Goal: Information Seeking & Learning: Learn about a topic

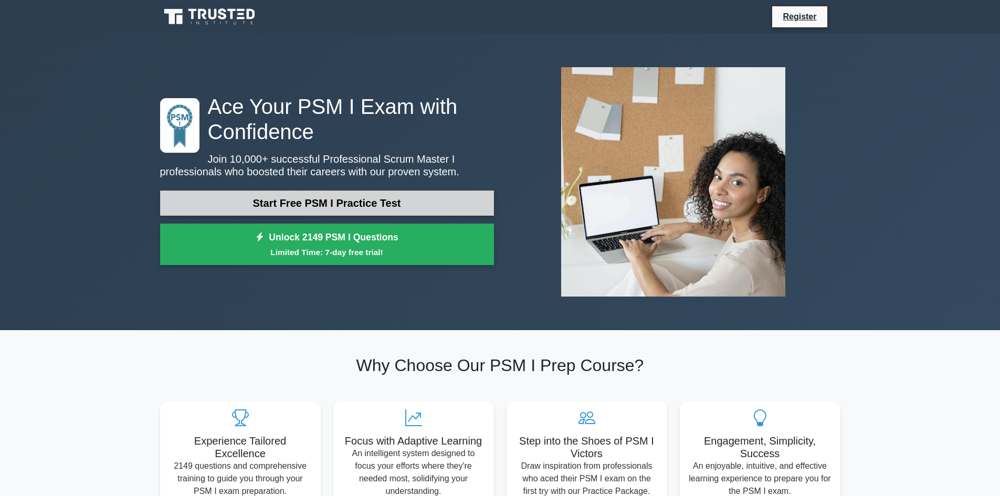
click at [350, 207] on link "Start Free PSM I Practice Test" at bounding box center [327, 203] width 334 height 25
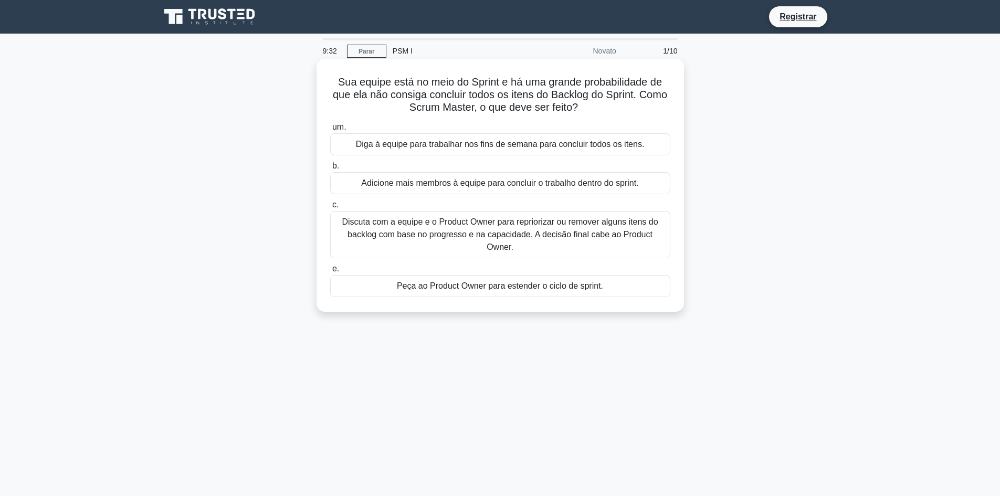
click at [544, 225] on font "Discuta com a equipe e o Product Owner para repriorizar ou remover alguns itens…" at bounding box center [500, 234] width 316 height 34
click at [330, 208] on input "c. Discuta com a equipe e o Product Owner para repriorizar ou remover alguns it…" at bounding box center [330, 205] width 0 height 7
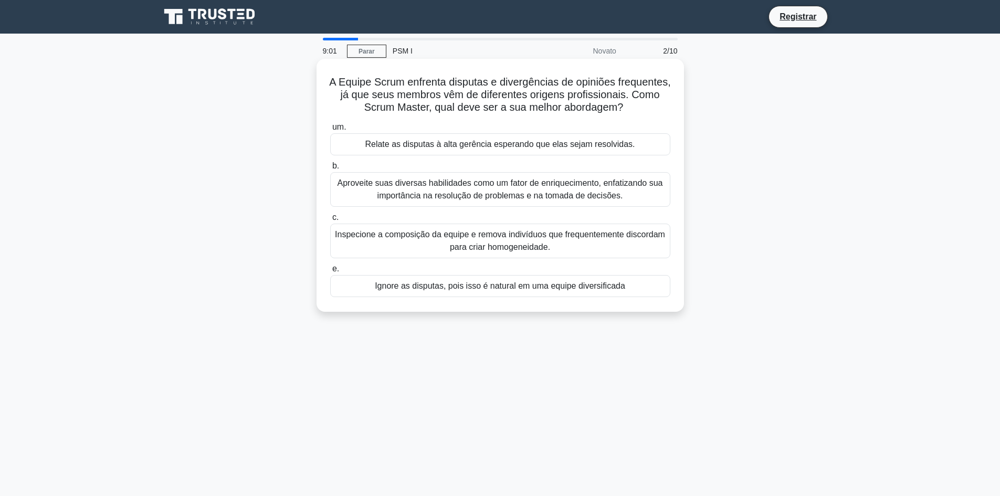
click at [558, 200] on font "Aproveite suas diversas habilidades como um fator de enriquecimento, enfatizand…" at bounding box center [501, 190] width 326 height 22
click at [330, 170] on input "b. Aproveite suas diversas habilidades como um fator de enriquecimento, enfatiz…" at bounding box center [330, 166] width 0 height 7
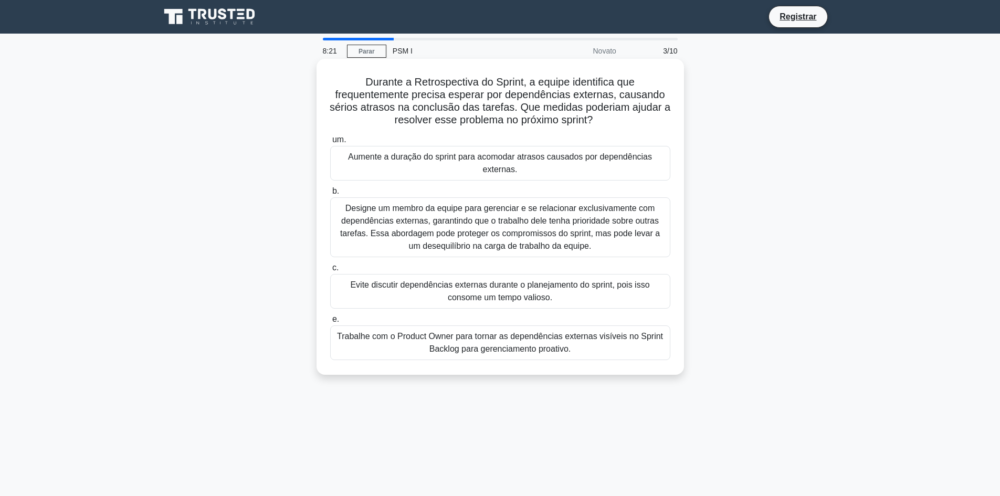
click at [622, 348] on font "Trabalhe com o Product Owner para tornar as dependências externas visíveis no S…" at bounding box center [500, 342] width 331 height 25
click at [330, 323] on input "e. Trabalhe com o Product Owner para tornar as dependências externas visíveis n…" at bounding box center [330, 319] width 0 height 7
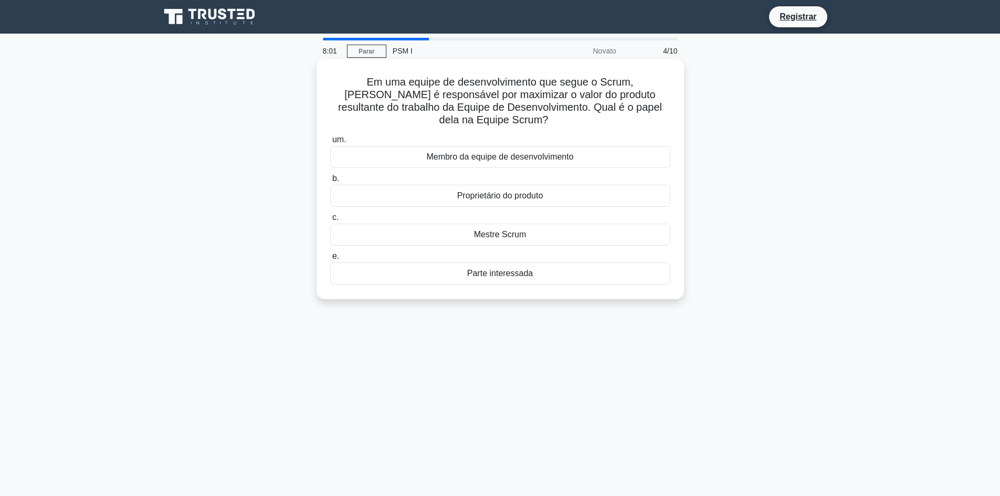
click at [521, 155] on font "Membro da equipe de desenvolvimento" at bounding box center [499, 156] width 147 height 9
click at [330, 143] on input "um. Membro da equipe de desenvolvimento" at bounding box center [330, 140] width 0 height 7
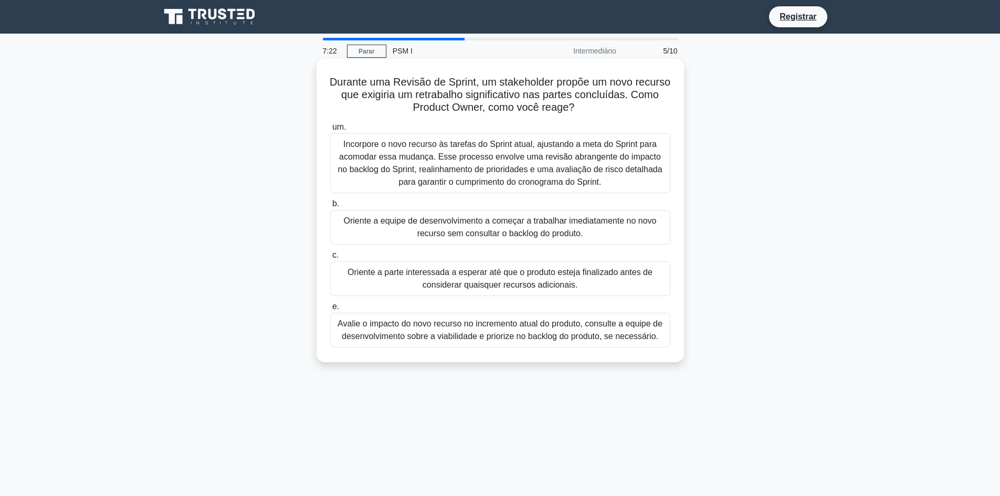
click at [490, 329] on font "Avalie o impacto do novo recurso no incremento atual do produto, consulte a equ…" at bounding box center [500, 330] width 325 height 22
click at [330, 310] on input "e. Avalie o impacto do novo recurso no incremento atual do produto, consulte a …" at bounding box center [330, 306] width 0 height 7
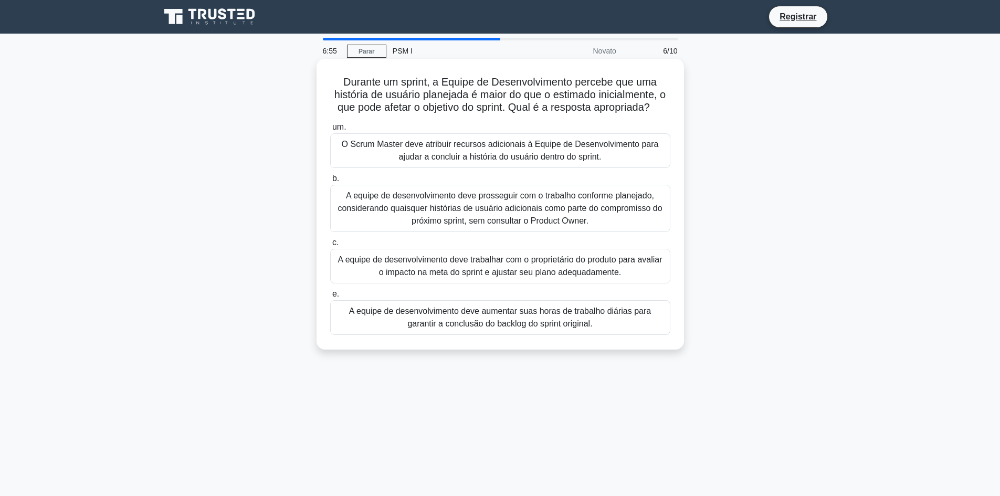
click at [641, 264] on font "A equipe de desenvolvimento deve trabalhar com o proprietário do produto para a…" at bounding box center [500, 266] width 324 height 22
click at [330, 246] on input "c. A equipe de desenvolvimento deve trabalhar com o proprietário do produto par…" at bounding box center [330, 242] width 0 height 7
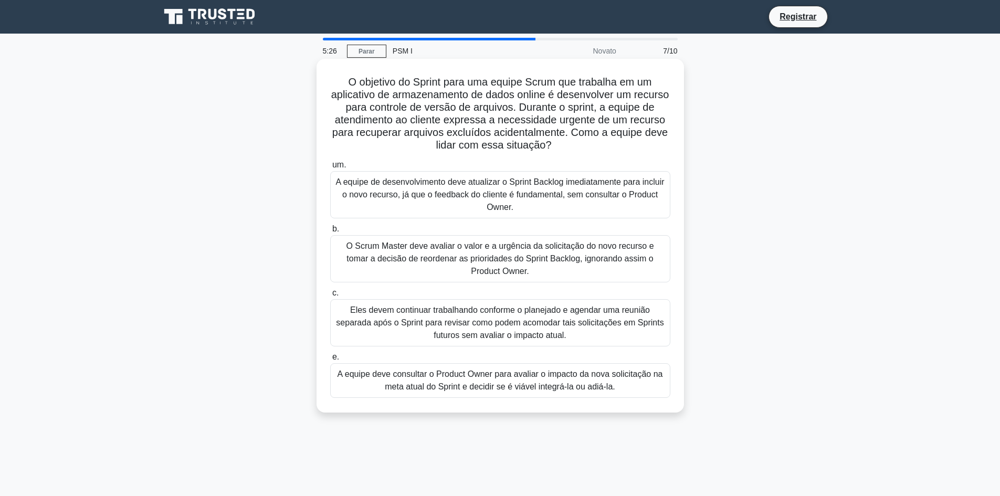
click at [422, 328] on font "Eles devem continuar trabalhando conforme o planejado e agendar uma reunião sep…" at bounding box center [500, 323] width 328 height 34
click at [330, 297] on input "c. Eles devem continuar trabalhando conforme o planejado e agendar uma reunião …" at bounding box center [330, 293] width 0 height 7
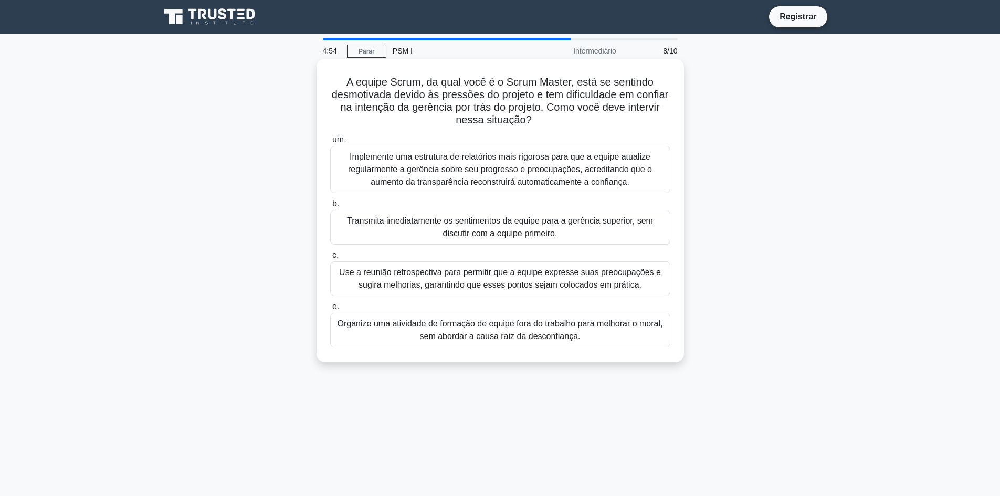
click at [540, 283] on font "Use a reunião retrospectiva para permitir que a equipe expresse suas preocupaçõ…" at bounding box center [500, 279] width 322 height 22
click at [330, 259] on input "c. Use a reunião retrospectiva para permitir que a equipe expresse suas preocup…" at bounding box center [330, 255] width 0 height 7
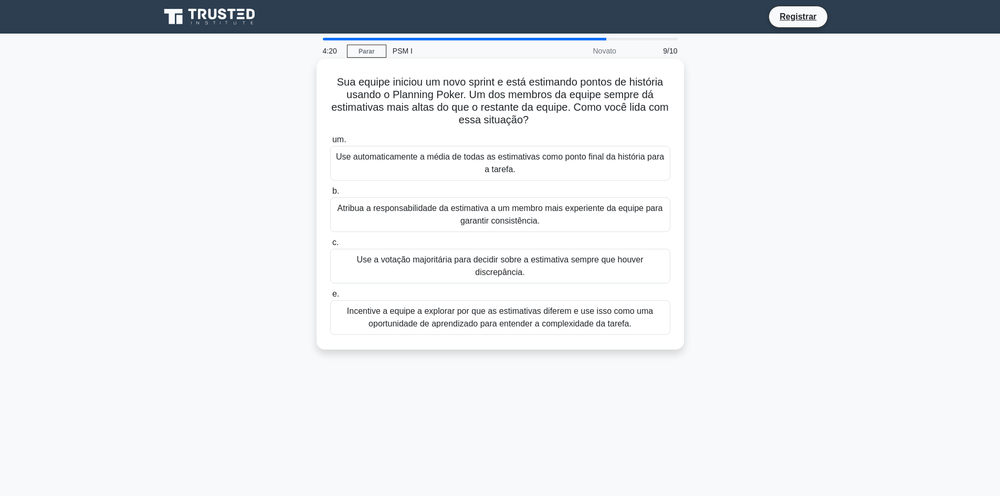
click at [606, 327] on font "Incentive a equipe a explorar por que as estimativas diferem e use isso como um…" at bounding box center [500, 318] width 306 height 22
click at [330, 298] on input "e. Incentive a equipe a explorar por que as estimativas diferem e use isso como…" at bounding box center [330, 294] width 0 height 7
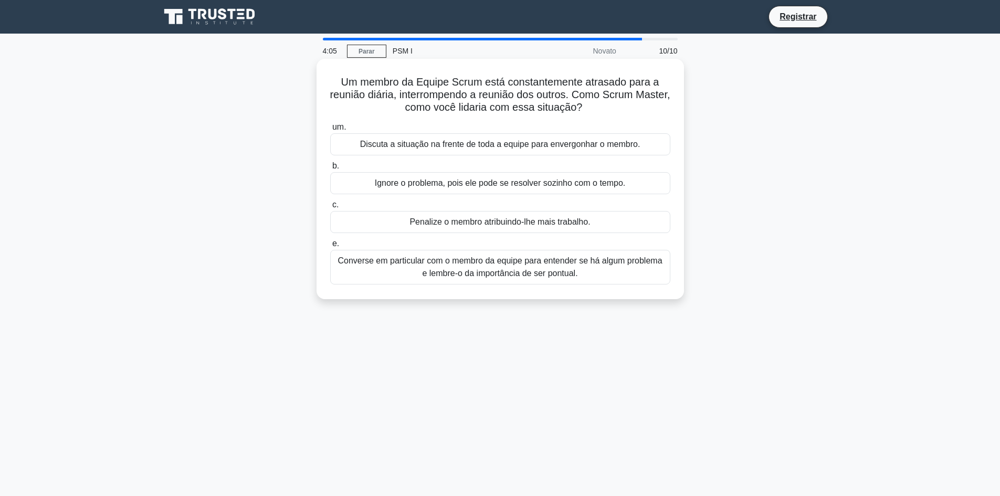
click at [381, 270] on font "Converse em particular com o membro da equipe para entender se há algum problem…" at bounding box center [500, 267] width 331 height 25
click at [330, 247] on input "e. Converse em particular com o membro da equipe para entender se há algum prob…" at bounding box center [330, 243] width 0 height 7
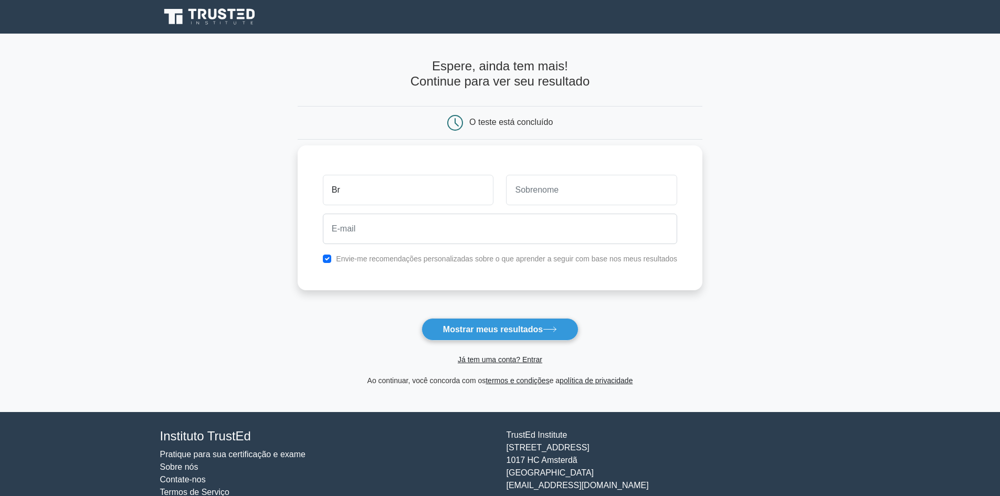
type input "Bruna"
click at [575, 189] on input "text" at bounding box center [591, 190] width 171 height 30
type input "[GEOGRAPHIC_DATA]"
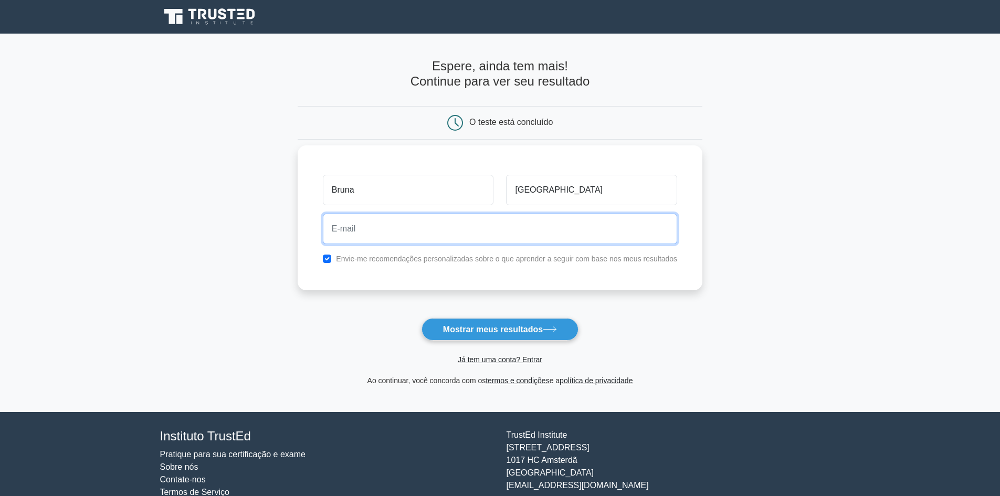
click at [507, 238] on input "email" at bounding box center [500, 229] width 354 height 30
type input "brumarialima@gmail.com"
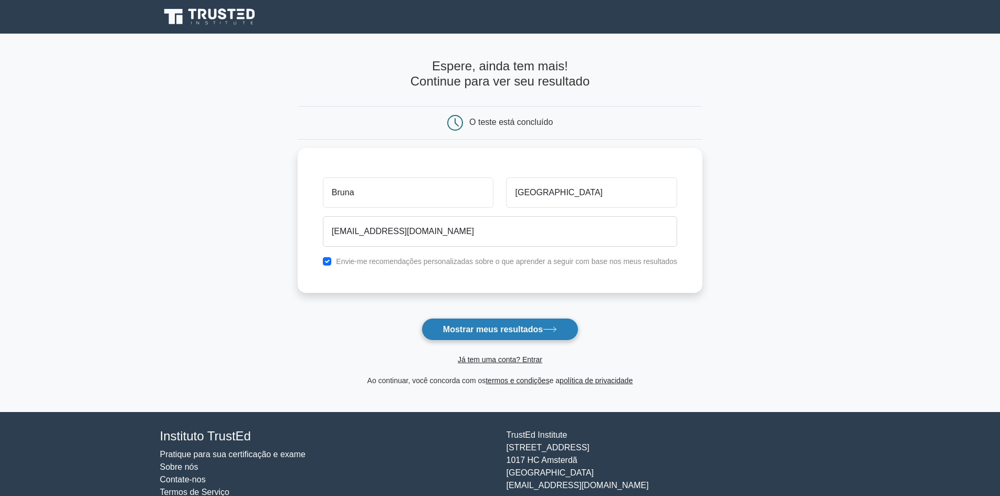
click at [493, 333] on font "Mostrar meus resultados" at bounding box center [493, 329] width 100 height 9
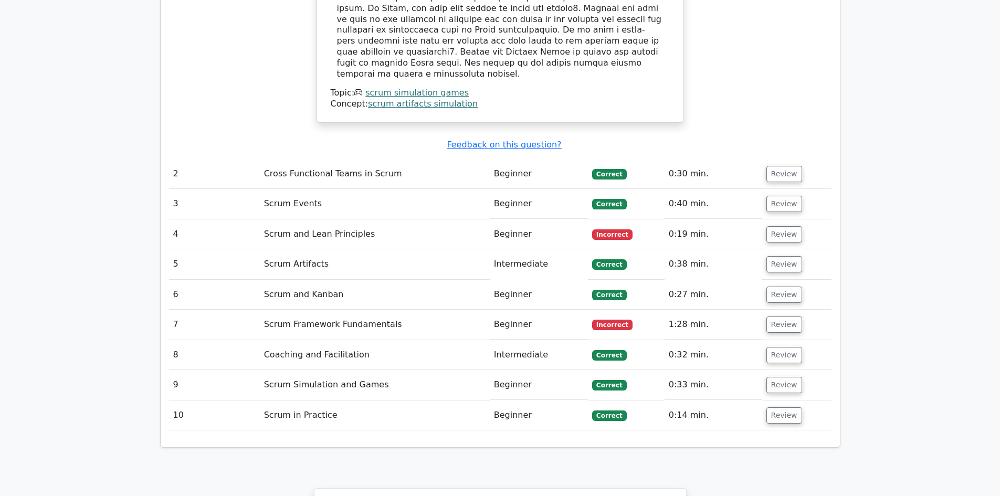
scroll to position [1418, 0]
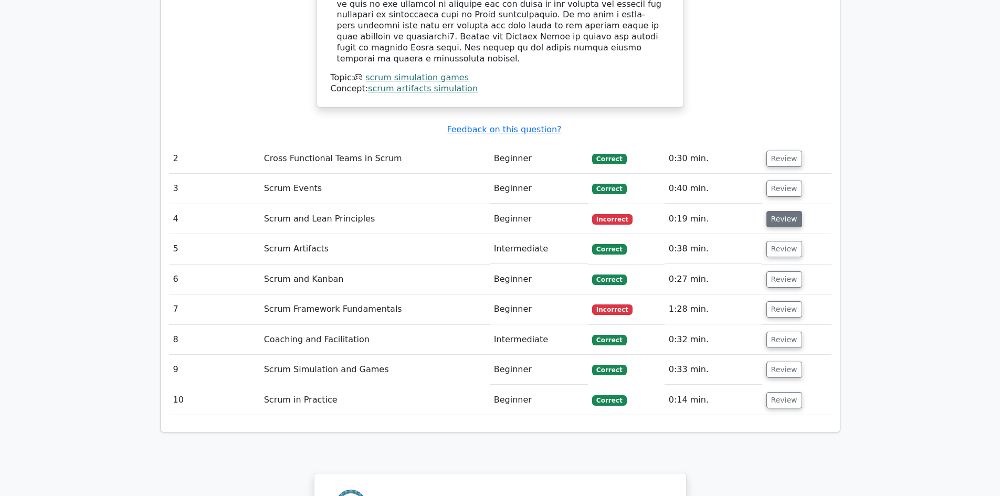
click at [787, 211] on button "Review" at bounding box center [785, 219] width 36 height 16
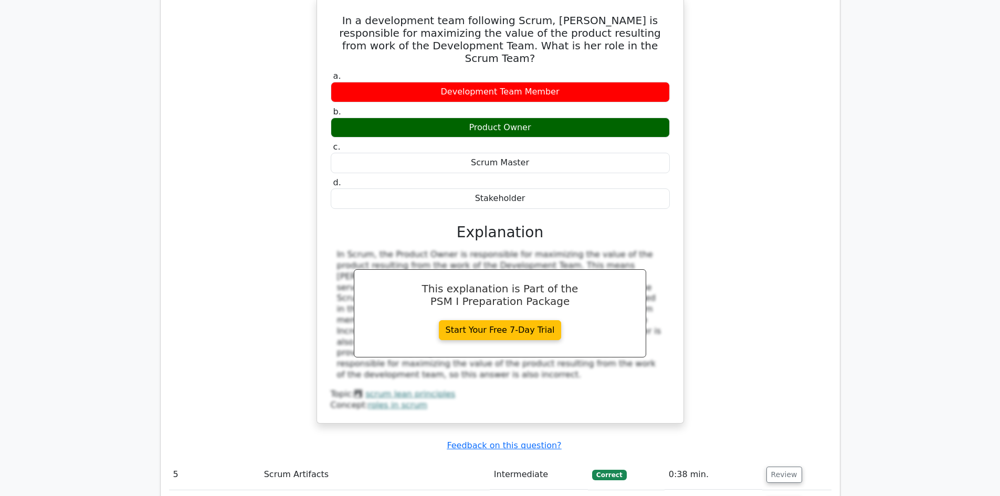
scroll to position [1890, 0]
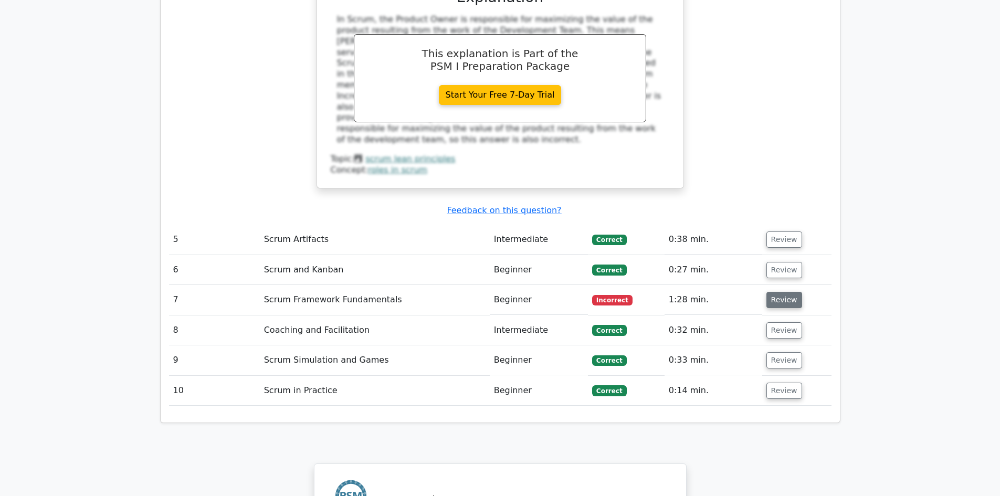
click at [786, 292] on button "Review" at bounding box center [785, 300] width 36 height 16
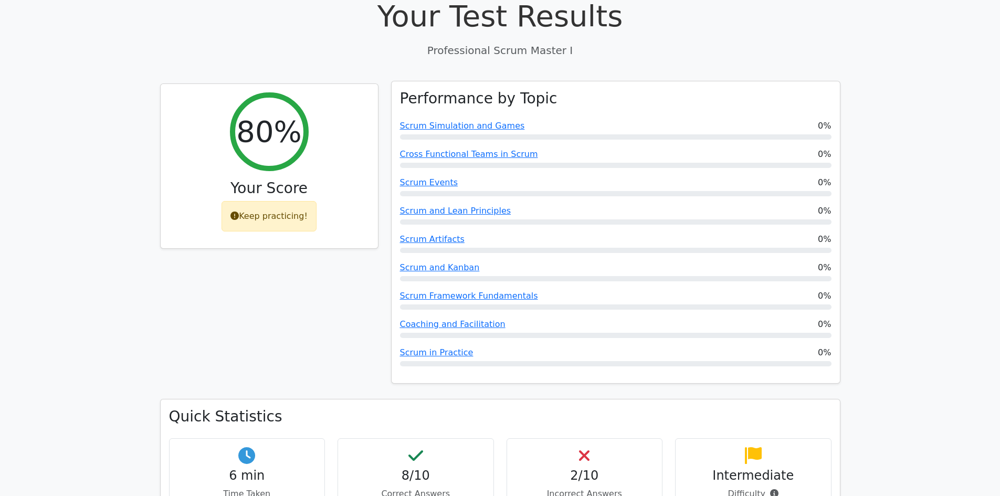
scroll to position [276, 0]
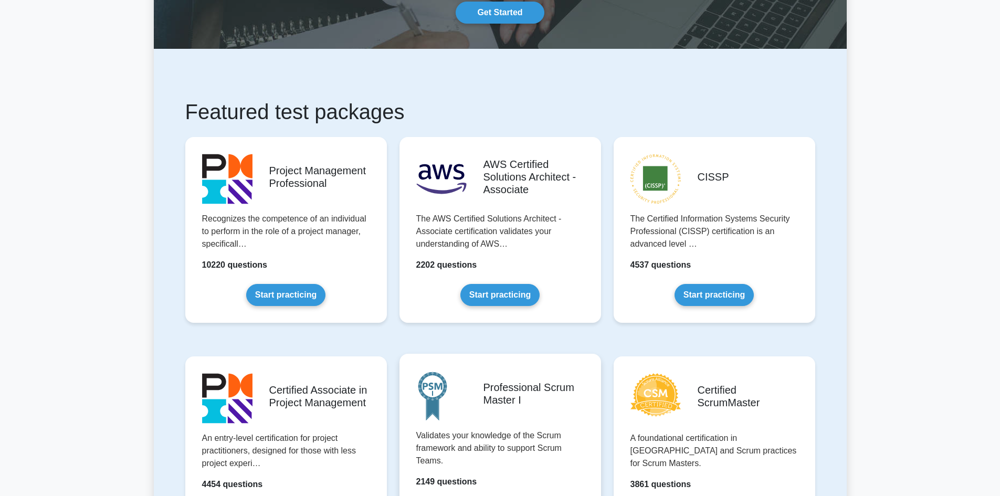
scroll to position [315, 0]
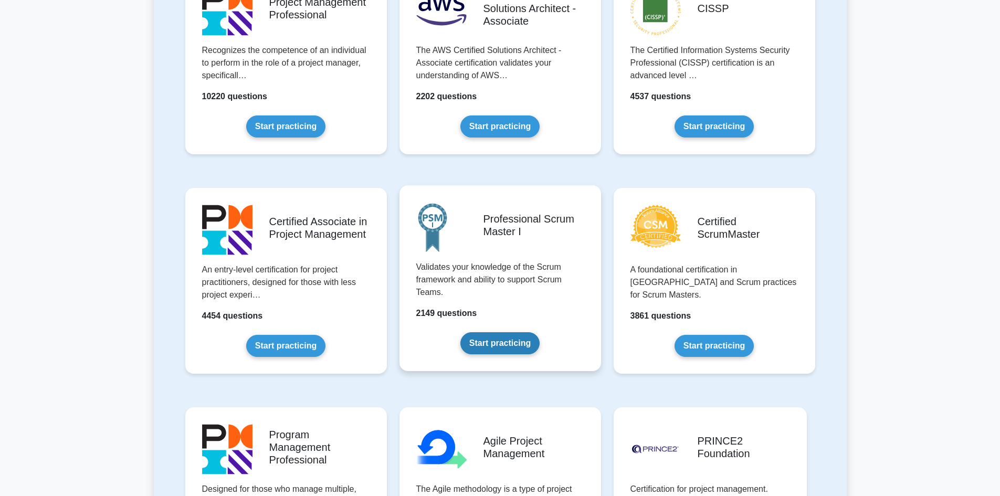
click at [494, 344] on link "Start practicing" at bounding box center [499, 343] width 79 height 22
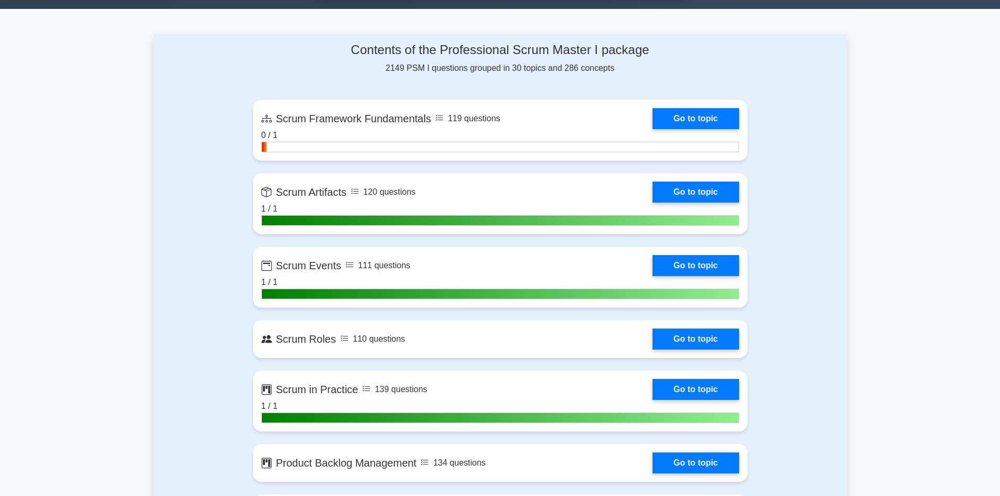
scroll to position [630, 0]
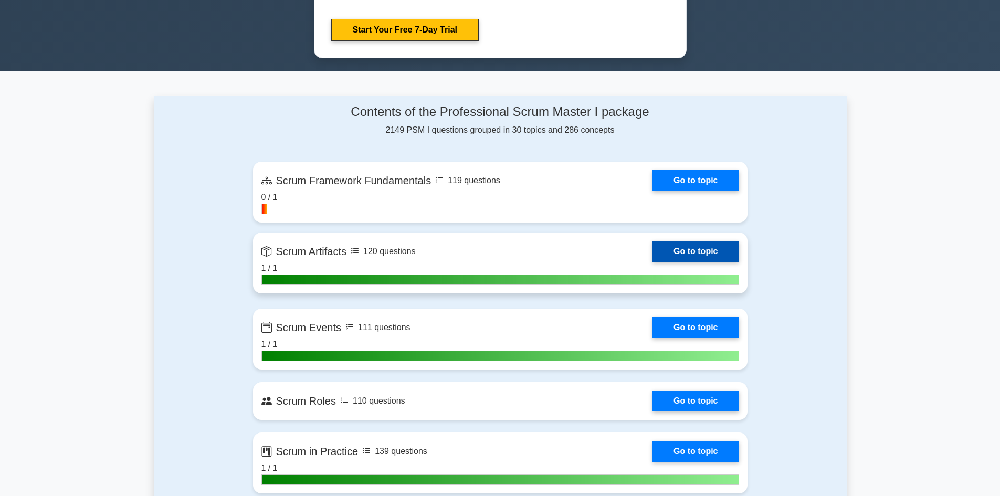
click at [653, 254] on link "Go to topic" at bounding box center [696, 251] width 86 height 21
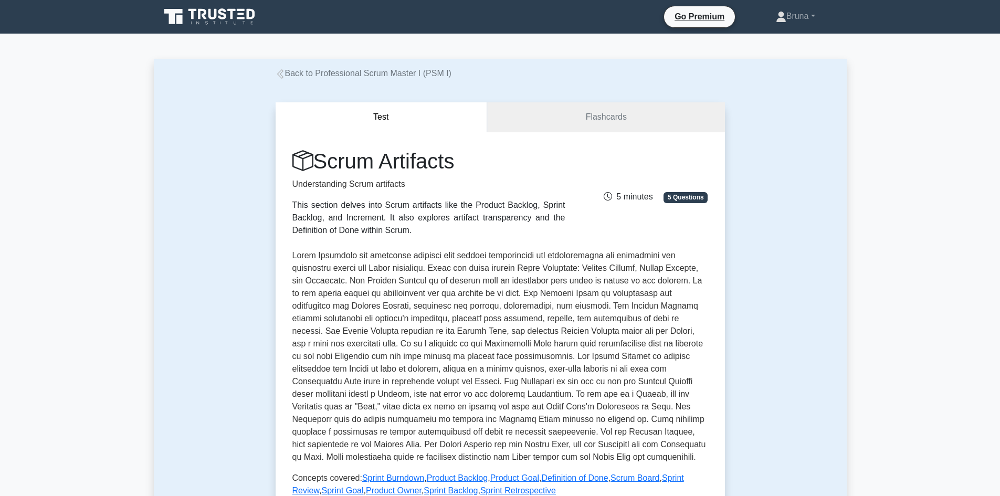
click at [550, 124] on link "Flashcards" at bounding box center [605, 117] width 237 height 30
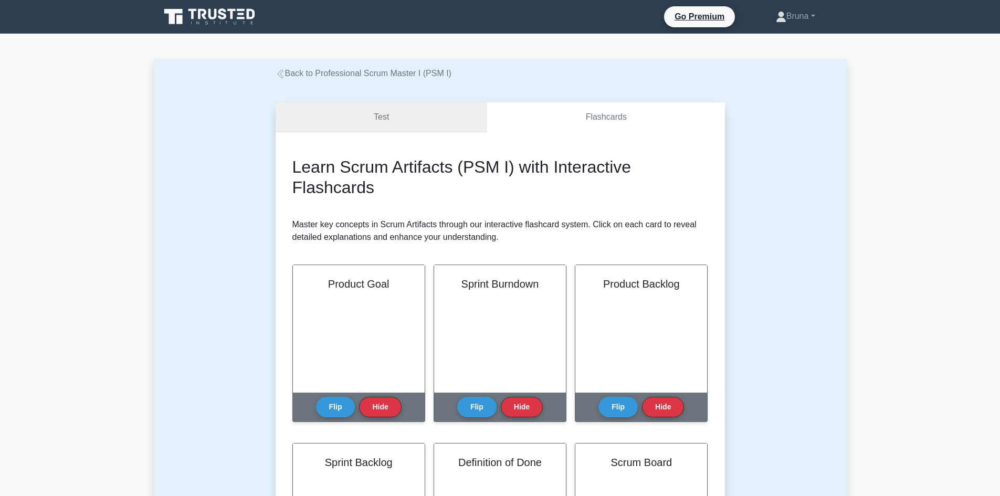
click at [404, 124] on link "Test" at bounding box center [382, 117] width 212 height 30
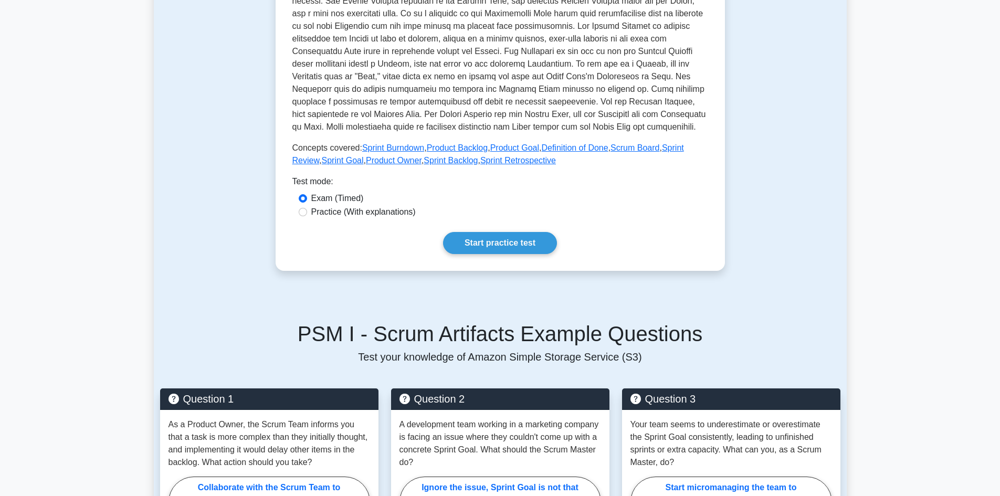
scroll to position [473, 0]
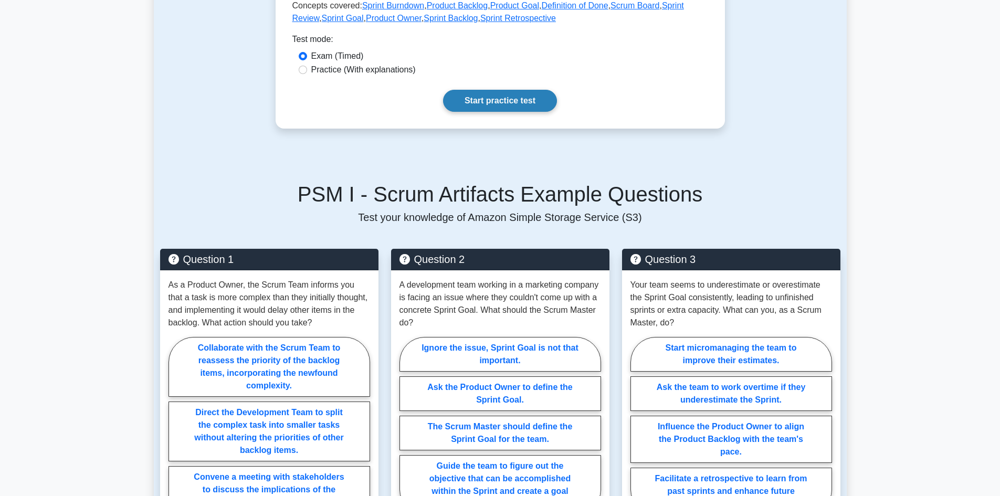
click at [481, 102] on link "Start practice test" at bounding box center [500, 101] width 114 height 22
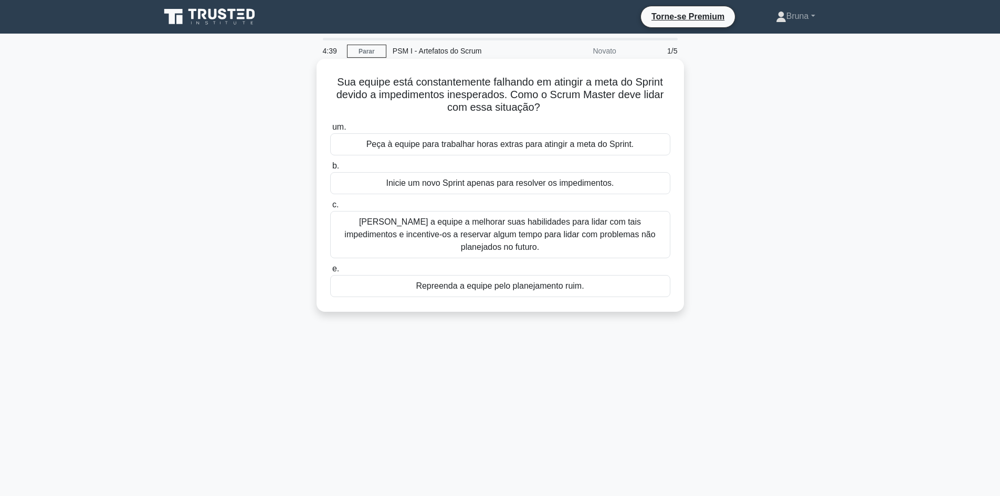
click at [437, 226] on font "Ajude a equipe a melhorar suas habilidades para lidar com tais impedimentos e i…" at bounding box center [499, 234] width 311 height 34
click at [330, 208] on input "c. Ajude a equipe a melhorar suas habilidades para lidar com tais impedimentos …" at bounding box center [330, 205] width 0 height 7
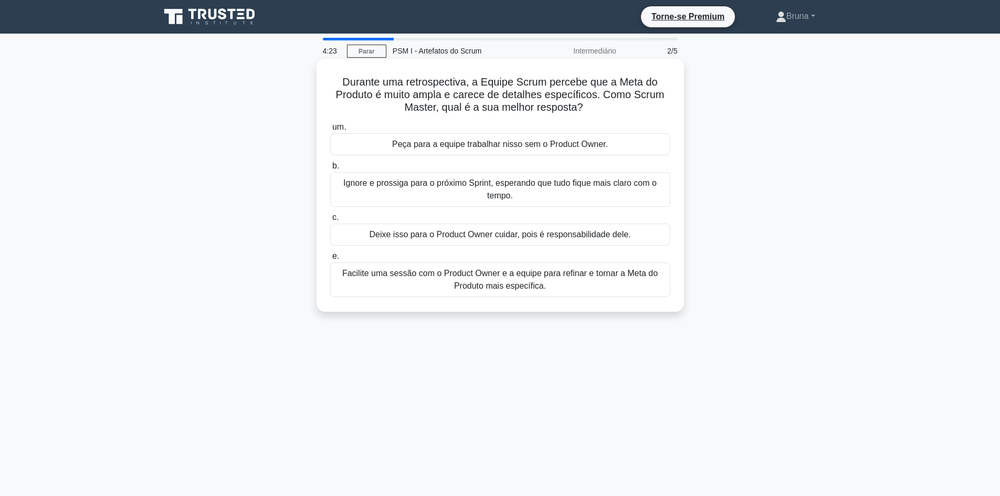
click at [455, 288] on font "Facilite uma sessão com o Product Owner e a equipe para refinar e tornar a Meta…" at bounding box center [500, 280] width 316 height 22
click at [330, 260] on input "e. Facilite uma sessão com o Product Owner e a equipe para refinar e tornar a M…" at bounding box center [330, 256] width 0 height 7
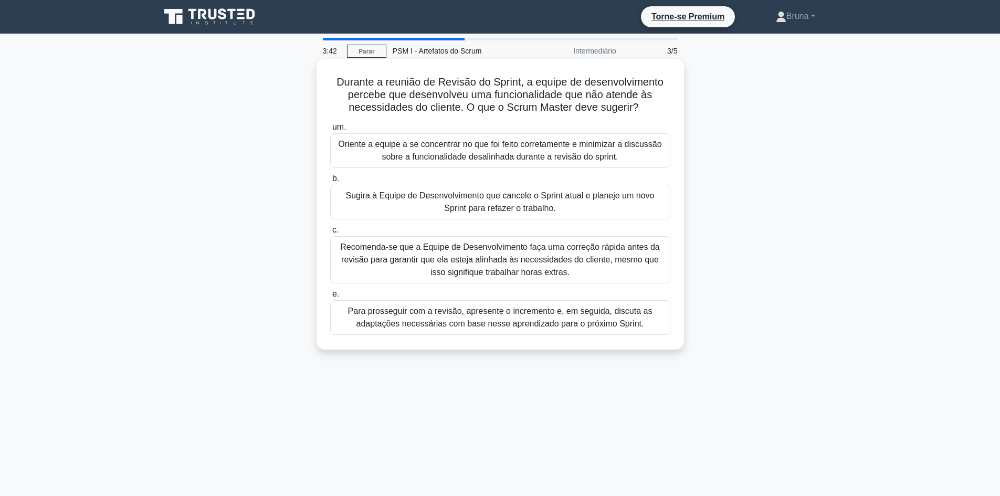
click at [549, 321] on font "Para prosseguir com a revisão, apresente o incremento e, em seguida, discuta as…" at bounding box center [500, 318] width 305 height 22
click at [330, 298] on input "e. Para prosseguir com a revisão, apresente o incremento e, em seguida, discuta…" at bounding box center [330, 294] width 0 height 7
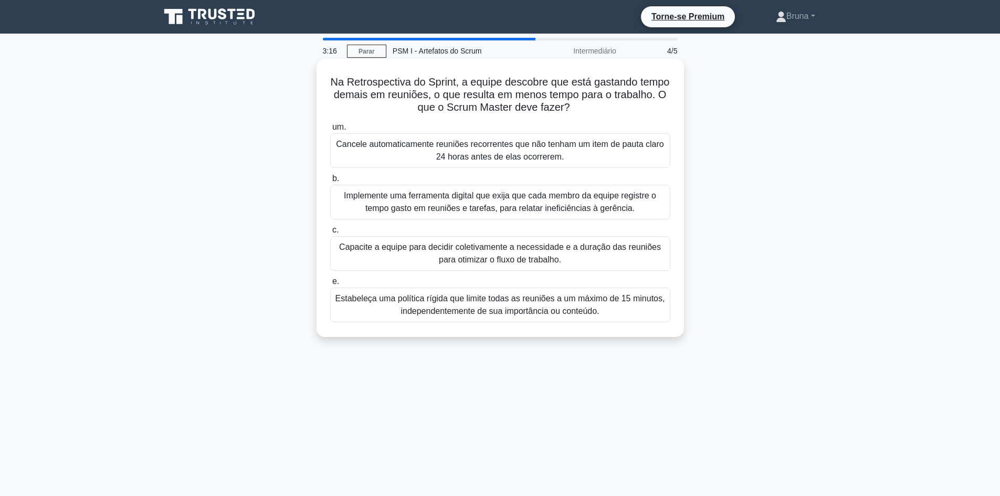
click at [567, 249] on font "Capacite a equipe para decidir coletivamente a necessidade e a duração das reun…" at bounding box center [500, 254] width 322 height 22
click at [330, 234] on input "c. Capacite a equipe para decidir coletivamente a necessidade e a duração das r…" at bounding box center [330, 230] width 0 height 7
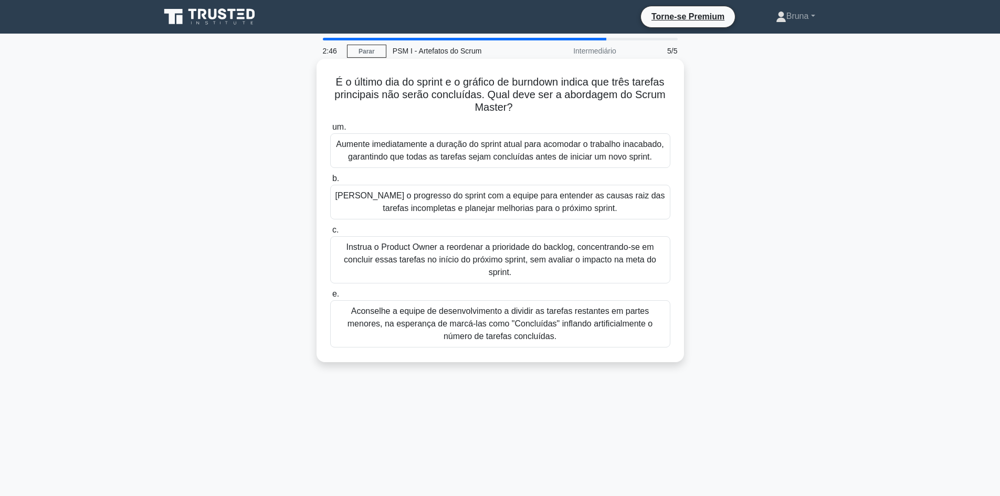
click at [464, 207] on font "Analise o progresso do sprint com a equipe para entender as causas raiz das tar…" at bounding box center [500, 202] width 330 height 22
click at [330, 182] on input "b. Analise o progresso do sprint com a equipe para entender as causas raiz das …" at bounding box center [330, 178] width 0 height 7
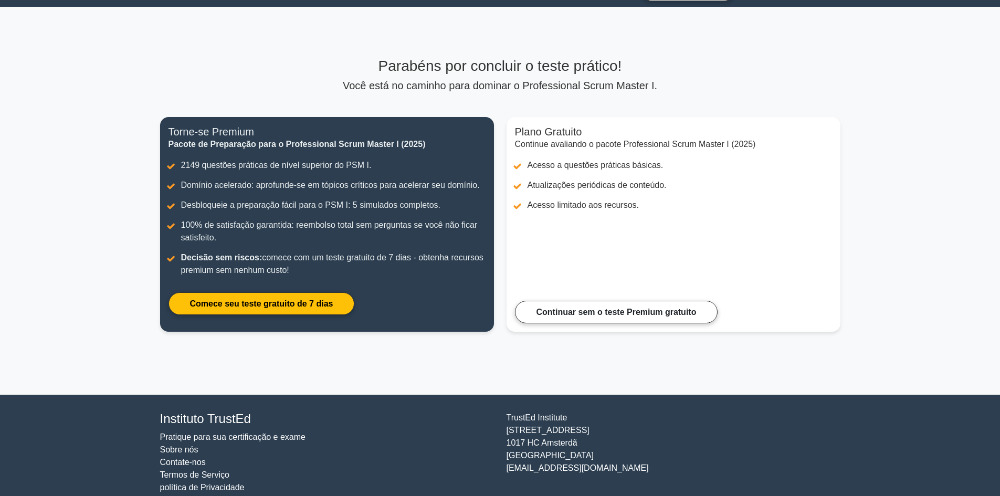
scroll to position [41, 0]
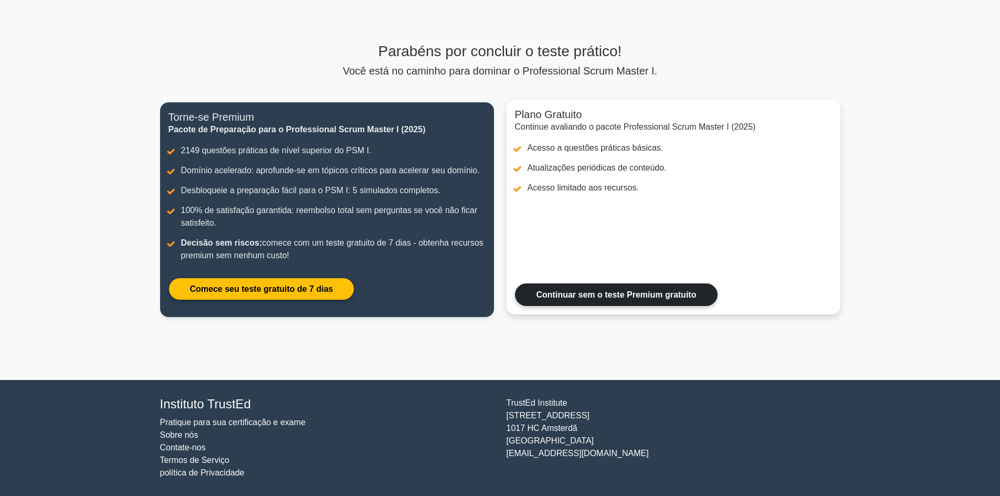
click at [618, 300] on link "Continuar sem o teste Premium gratuito" at bounding box center [616, 295] width 203 height 23
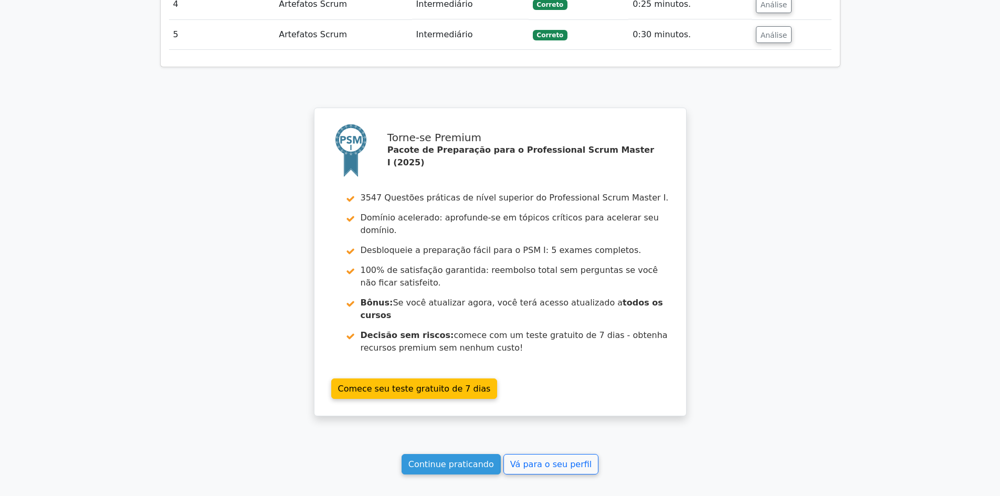
scroll to position [1531, 0]
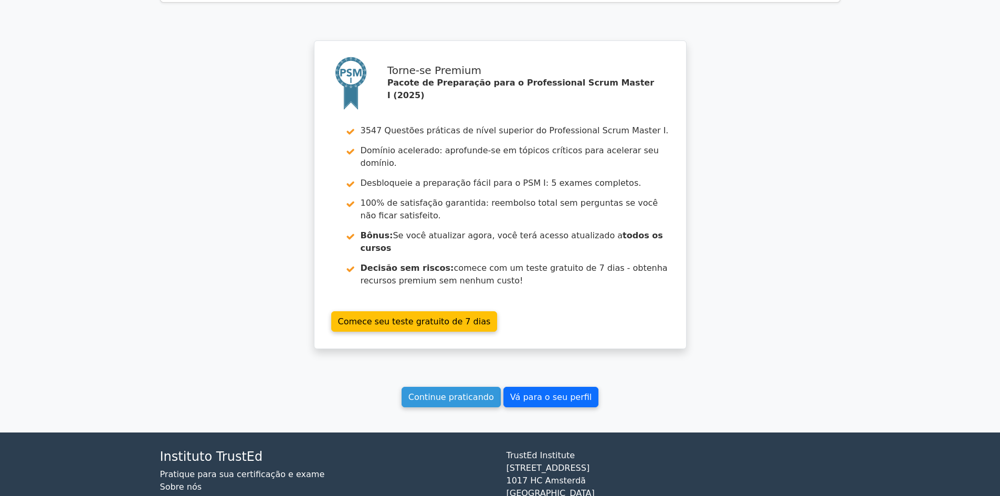
click at [552, 392] on font "Vá para o seu perfil" at bounding box center [550, 397] width 81 height 10
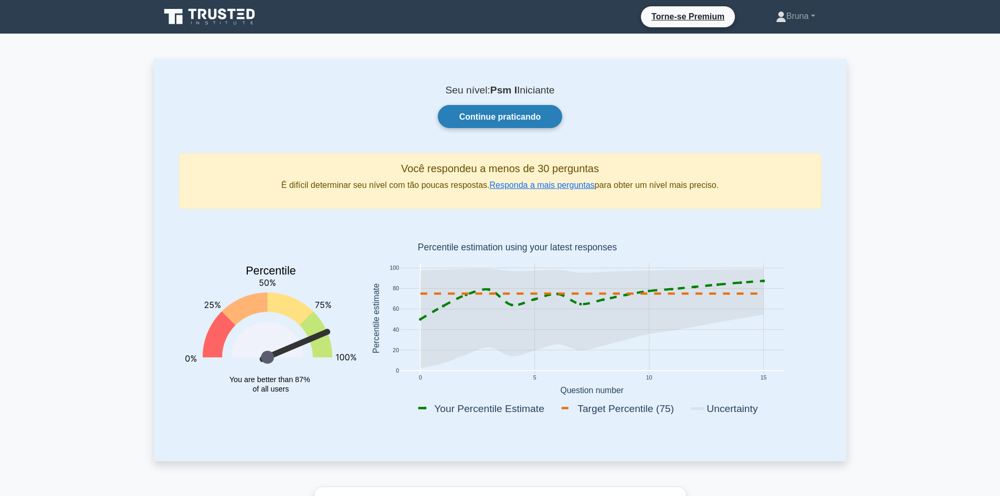
click at [534, 120] on font "Continue praticando" at bounding box center [500, 116] width 82 height 9
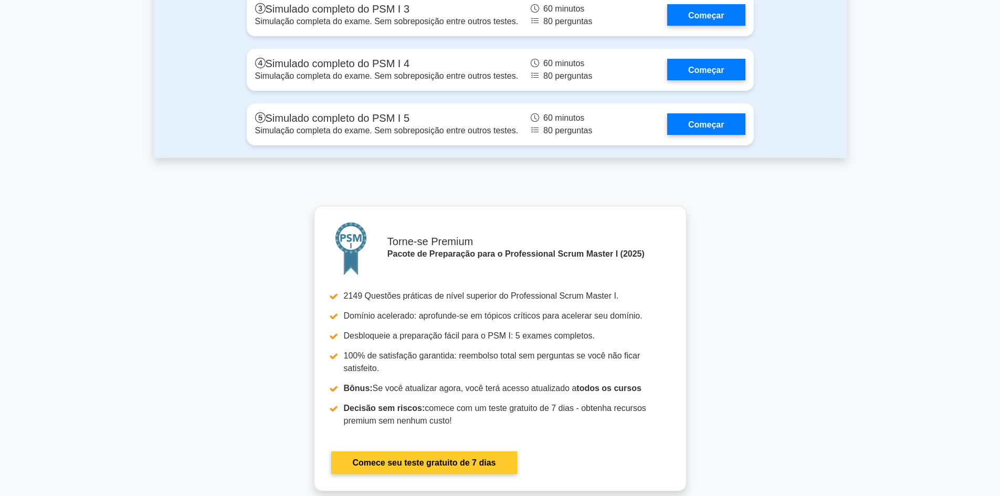
scroll to position [3467, 0]
